Goal: Find specific page/section: Find specific page/section

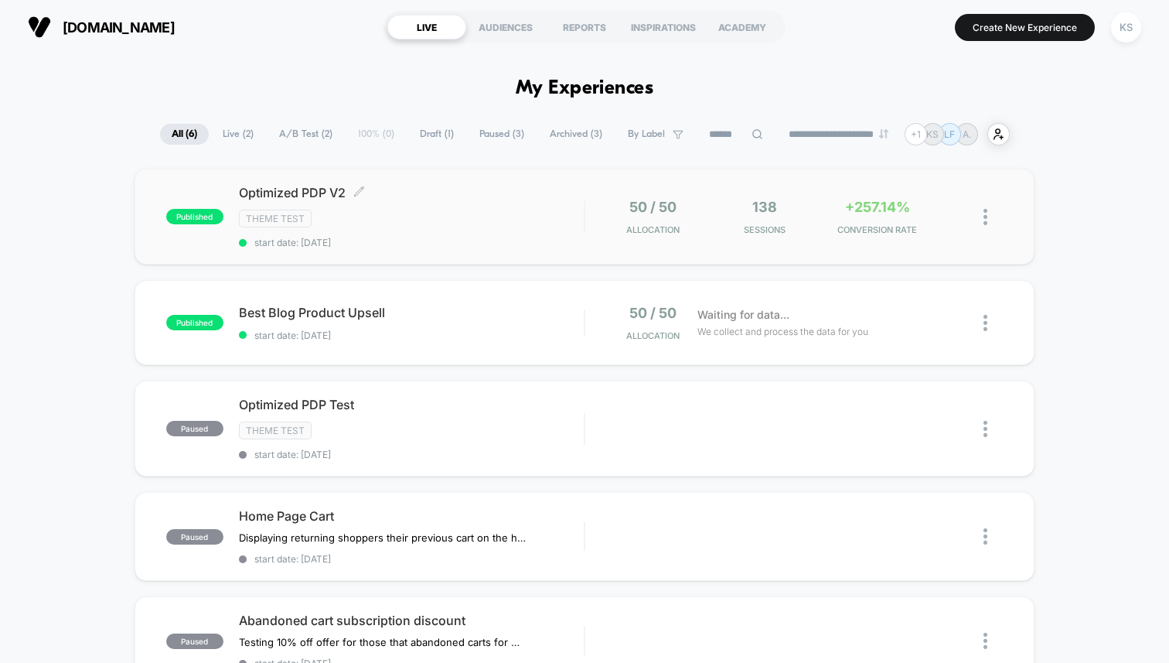
click at [460, 215] on div "Theme Test" at bounding box center [411, 219] width 345 height 18
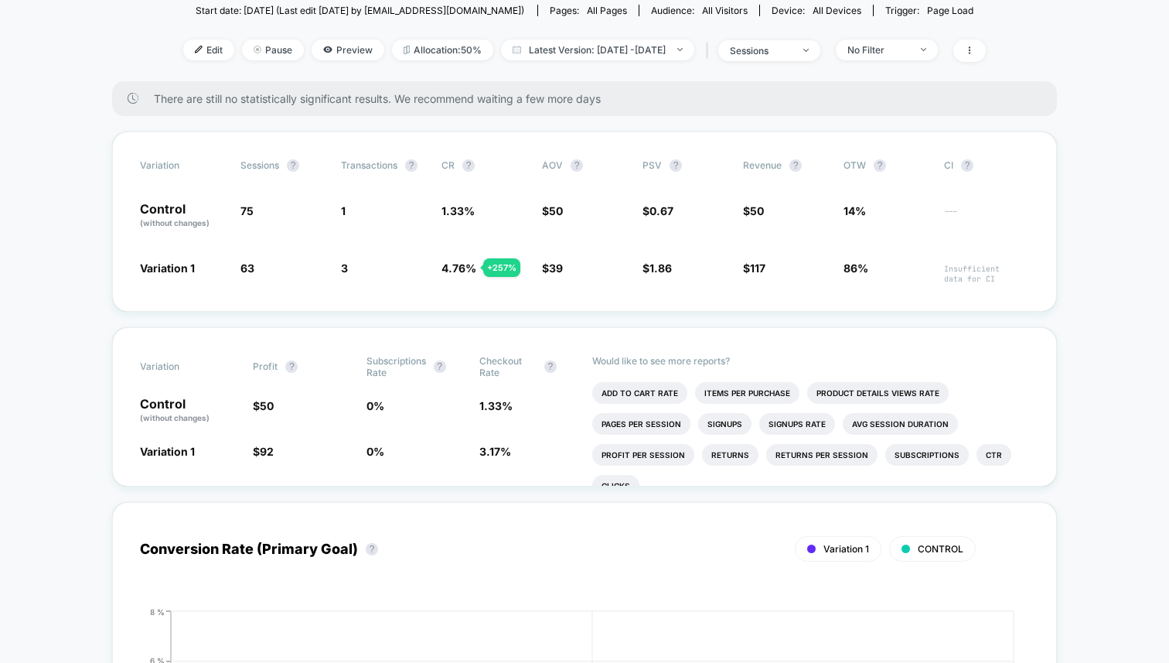
scroll to position [214, 0]
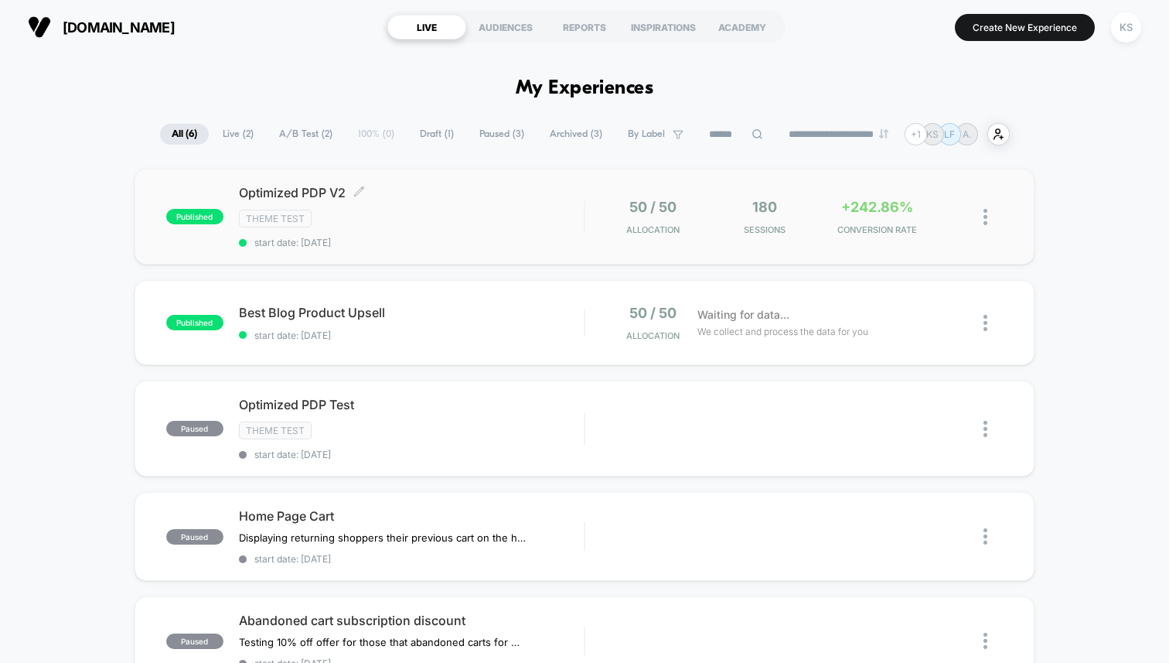
click at [418, 210] on div "Theme Test" at bounding box center [411, 219] width 345 height 18
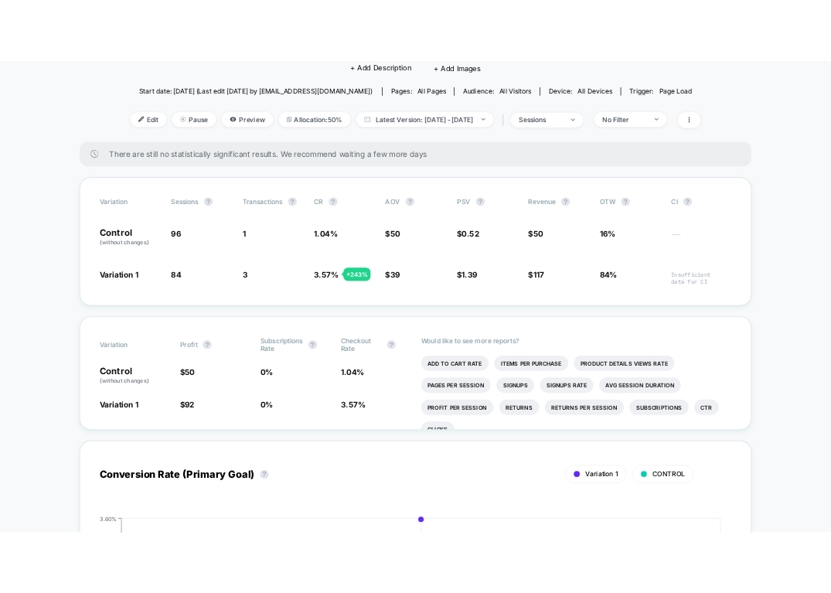
scroll to position [190, 0]
